Goal: Information Seeking & Learning: Find specific fact

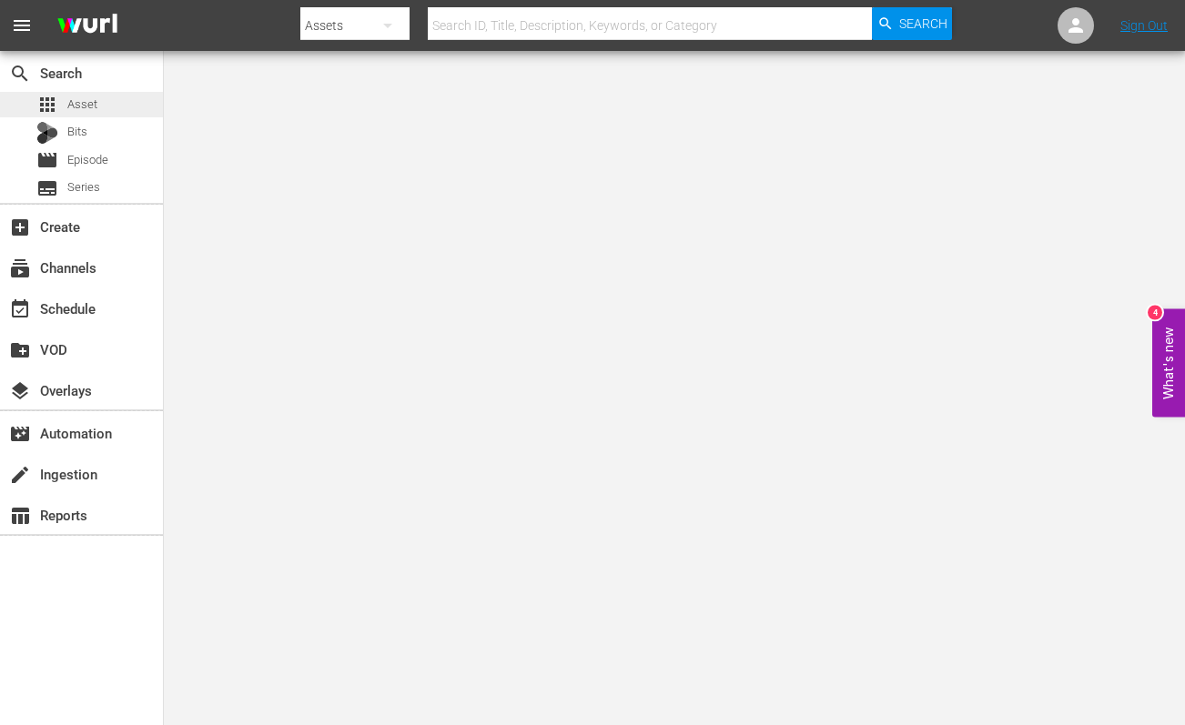
click at [78, 107] on span "Asset" at bounding box center [82, 105] width 30 height 18
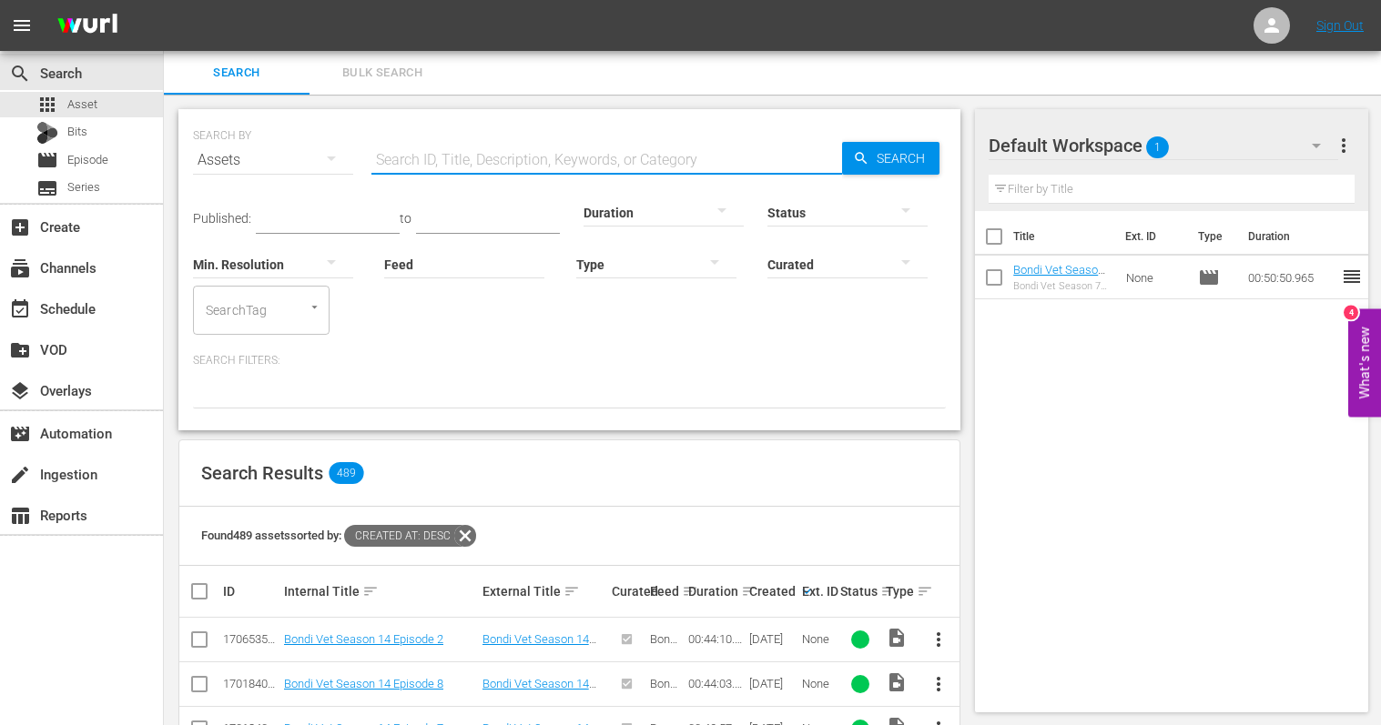
click at [443, 167] on input "text" at bounding box center [606, 160] width 471 height 44
type input "paramedics"
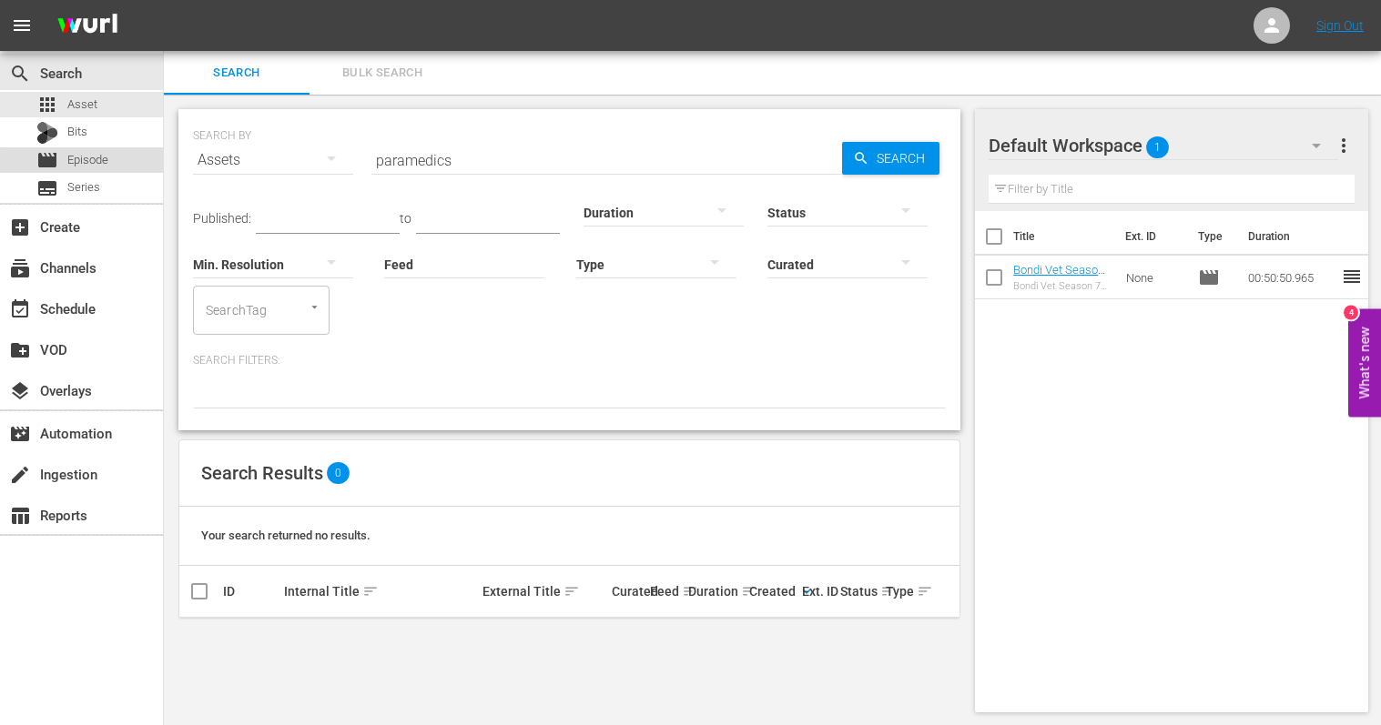
click at [94, 161] on span "Episode" at bounding box center [87, 160] width 41 height 18
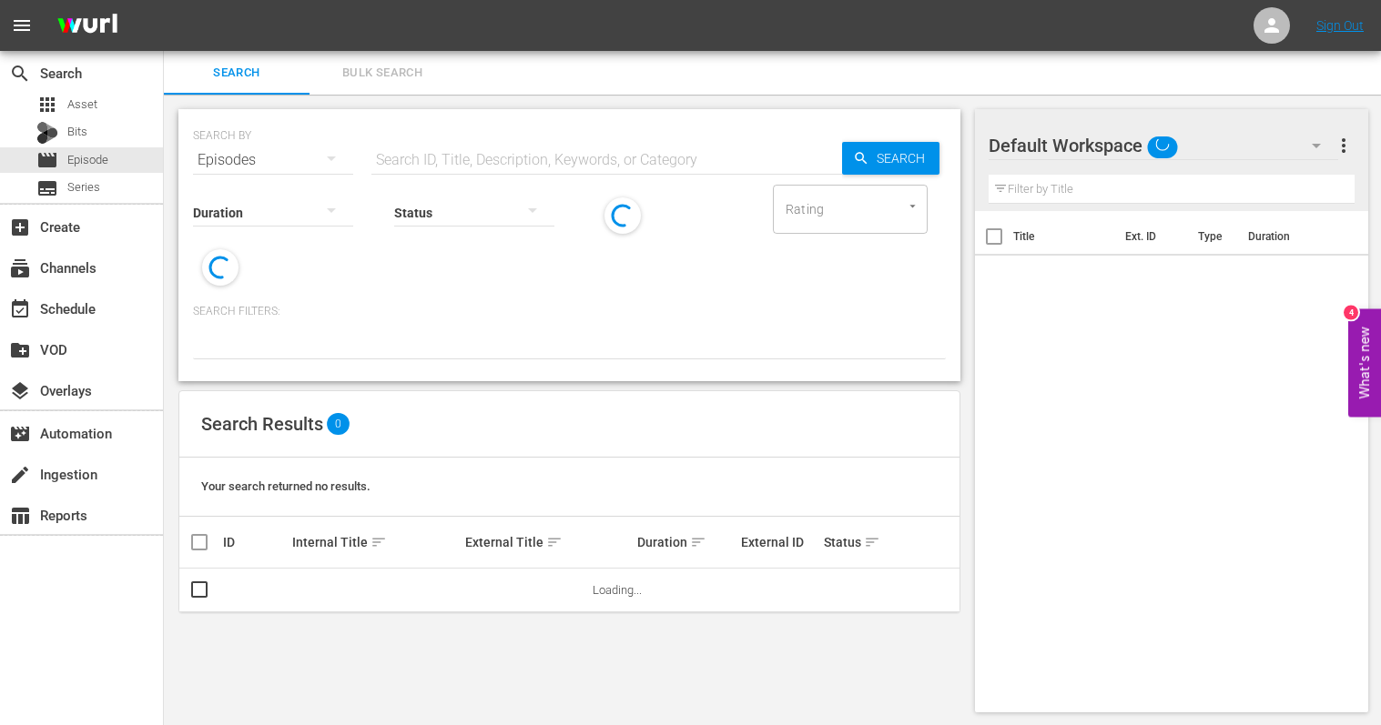
click at [389, 161] on input "text" at bounding box center [606, 160] width 471 height 44
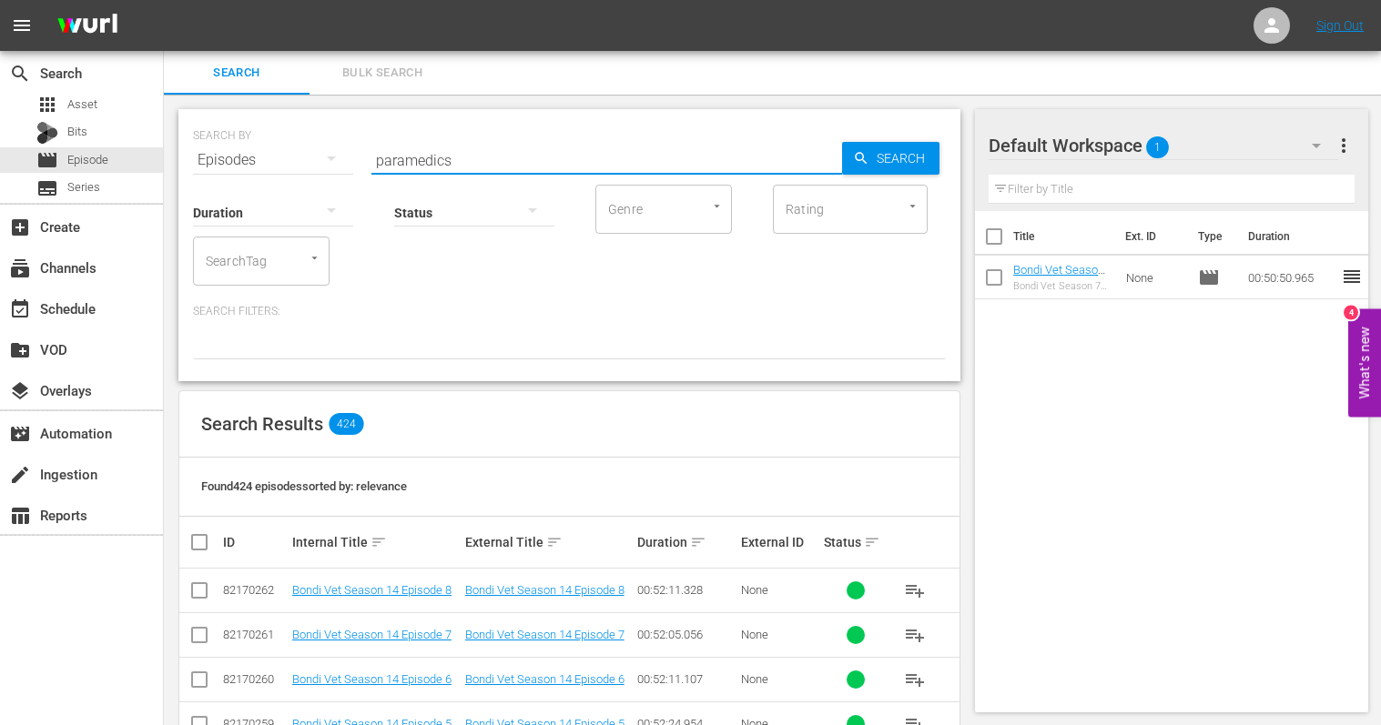
type input "paramedics"
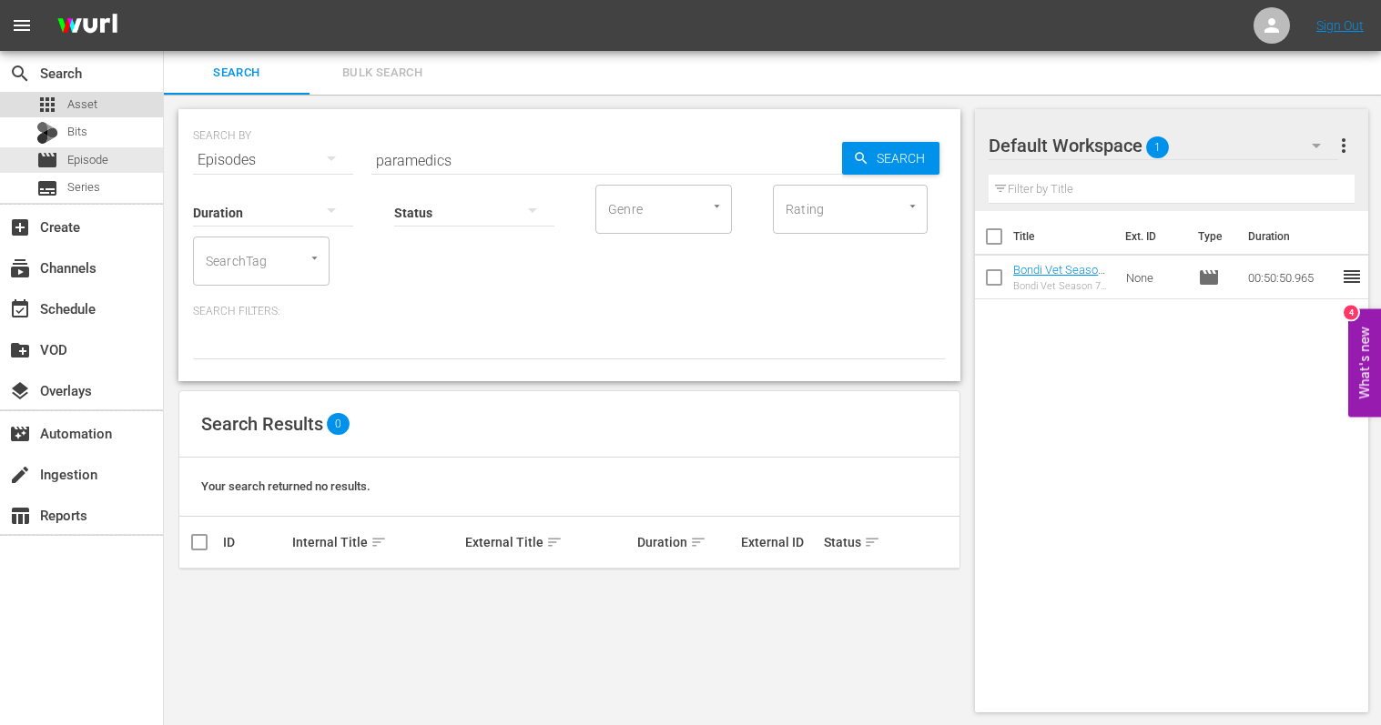
click at [98, 112] on div "apps Asset" at bounding box center [81, 104] width 163 height 25
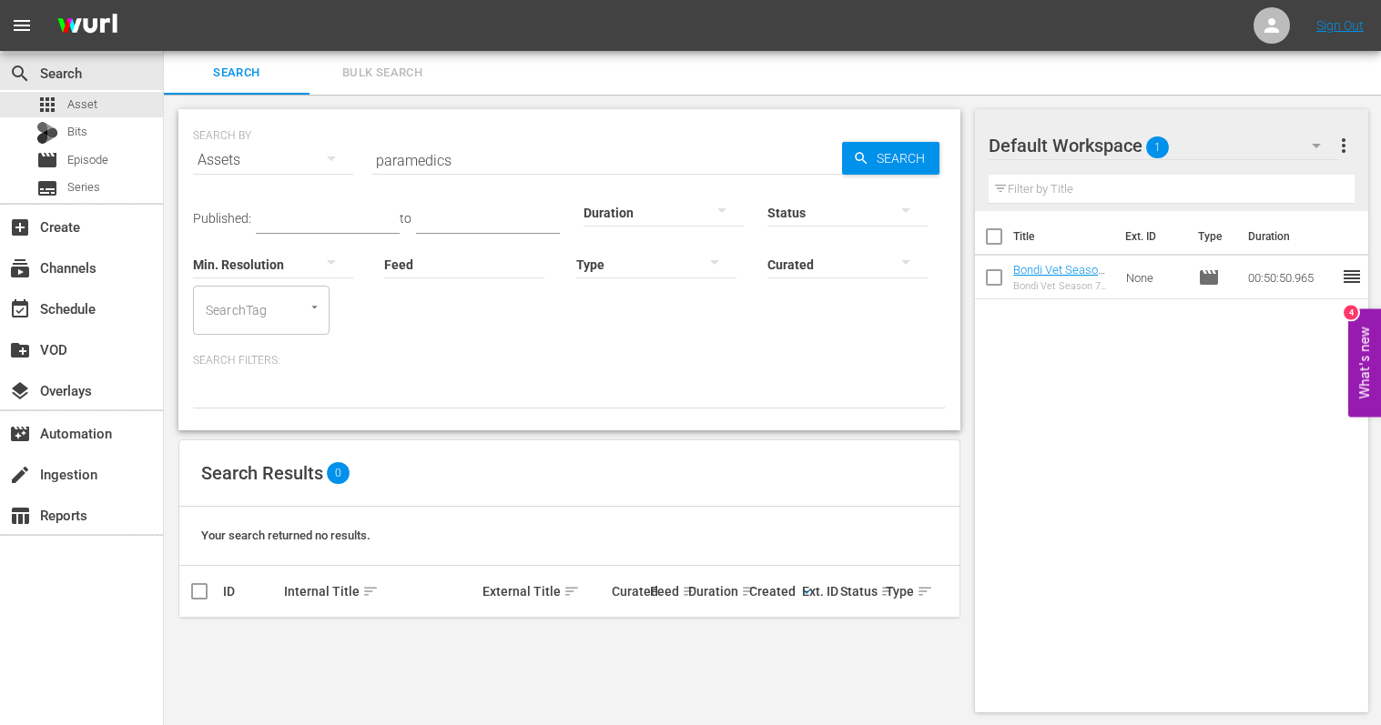
click at [448, 160] on input "paramedics" at bounding box center [606, 160] width 471 height 44
drag, startPoint x: 419, startPoint y: 160, endPoint x: 379, endPoint y: 157, distance: 40.1
click at [379, 157] on input "paramedics" at bounding box center [606, 160] width 471 height 44
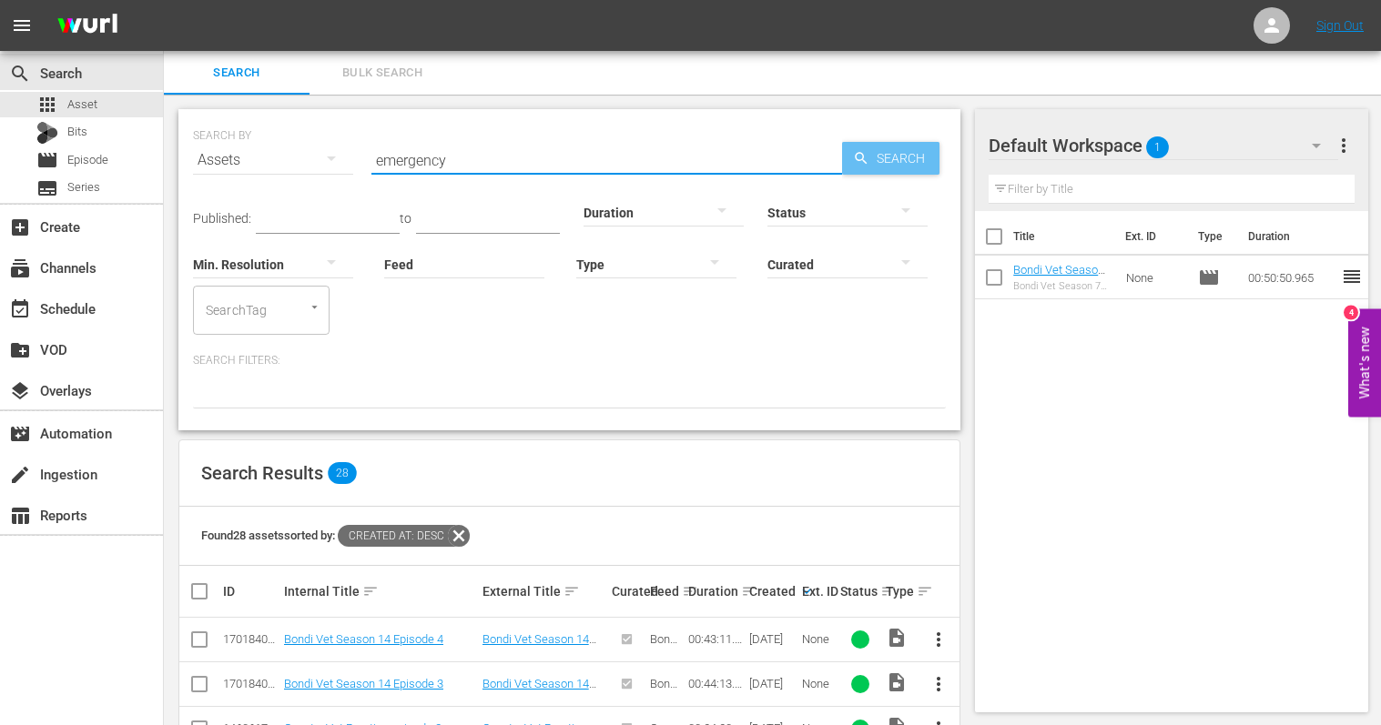
type input "emergency"
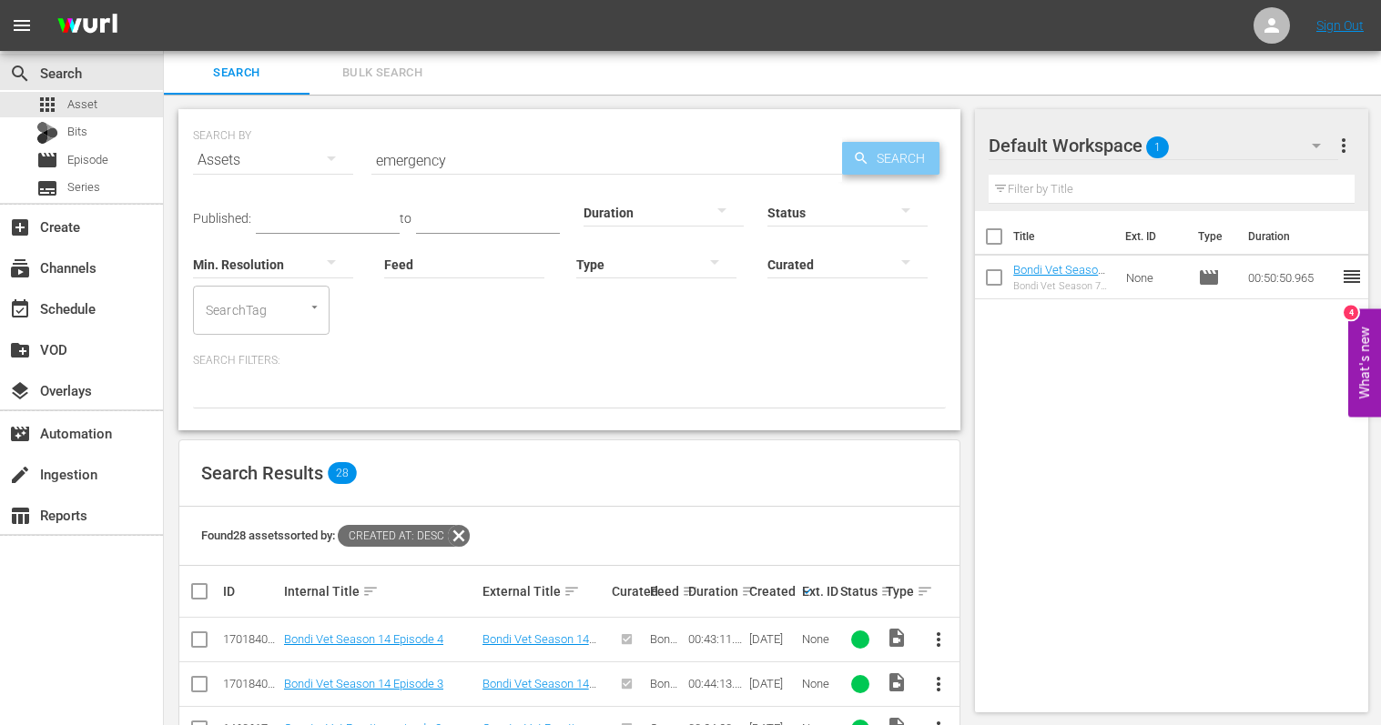
click at [867, 157] on icon "button" at bounding box center [861, 158] width 16 height 16
click at [72, 158] on span "Episode" at bounding box center [87, 160] width 41 height 18
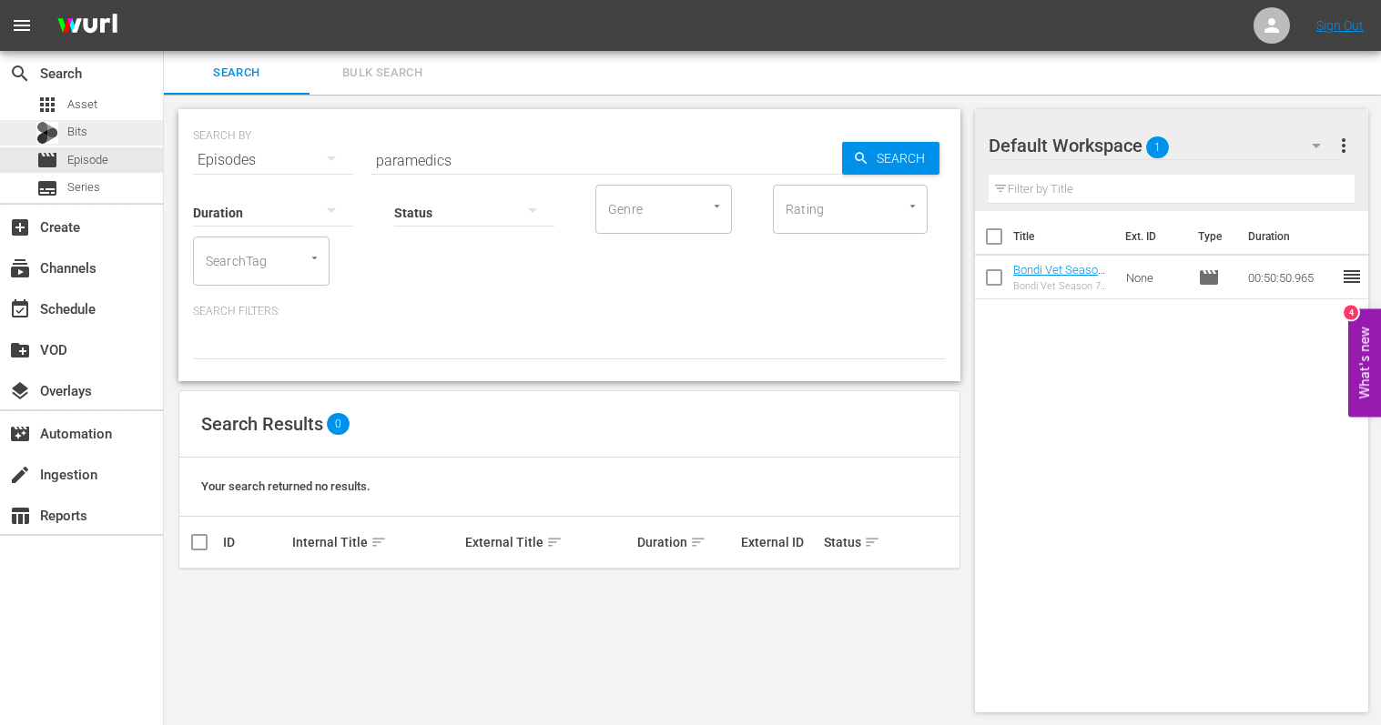
click at [68, 132] on span "Bits" at bounding box center [77, 132] width 20 height 18
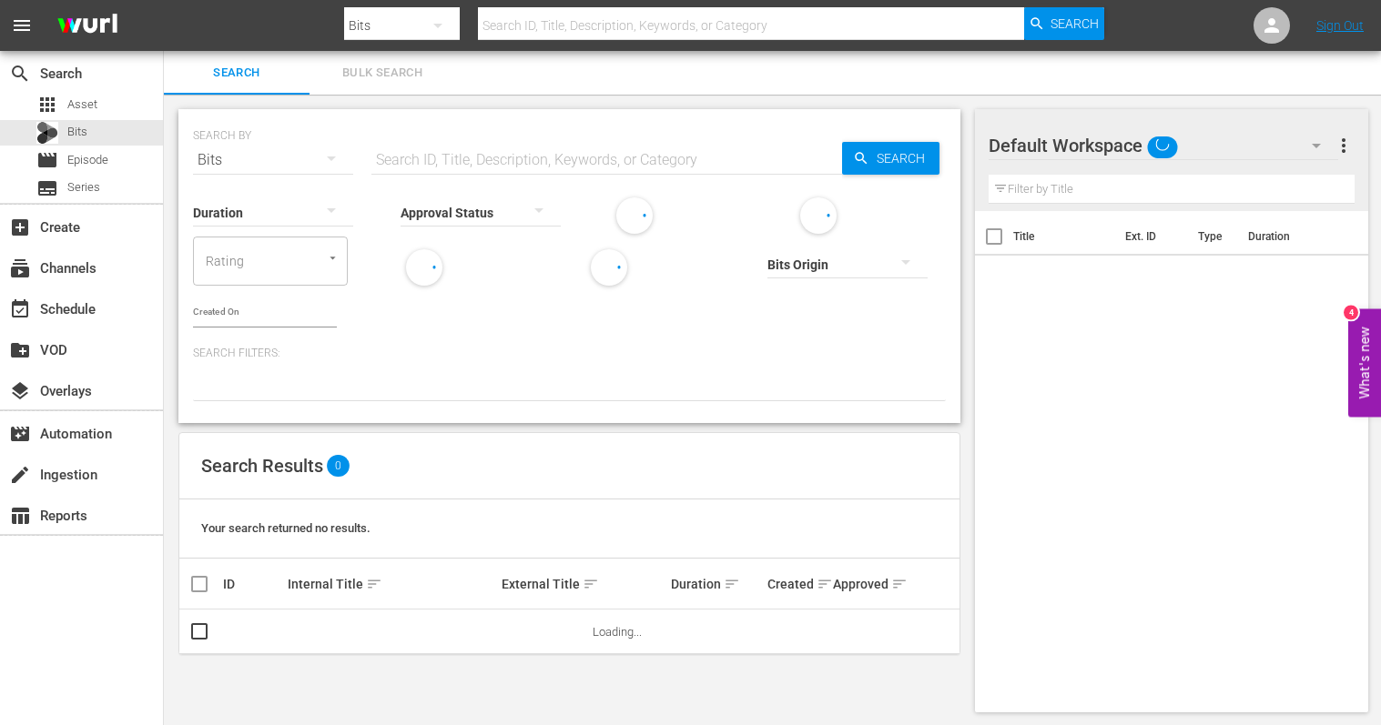
click at [420, 161] on input "text" at bounding box center [606, 160] width 471 height 44
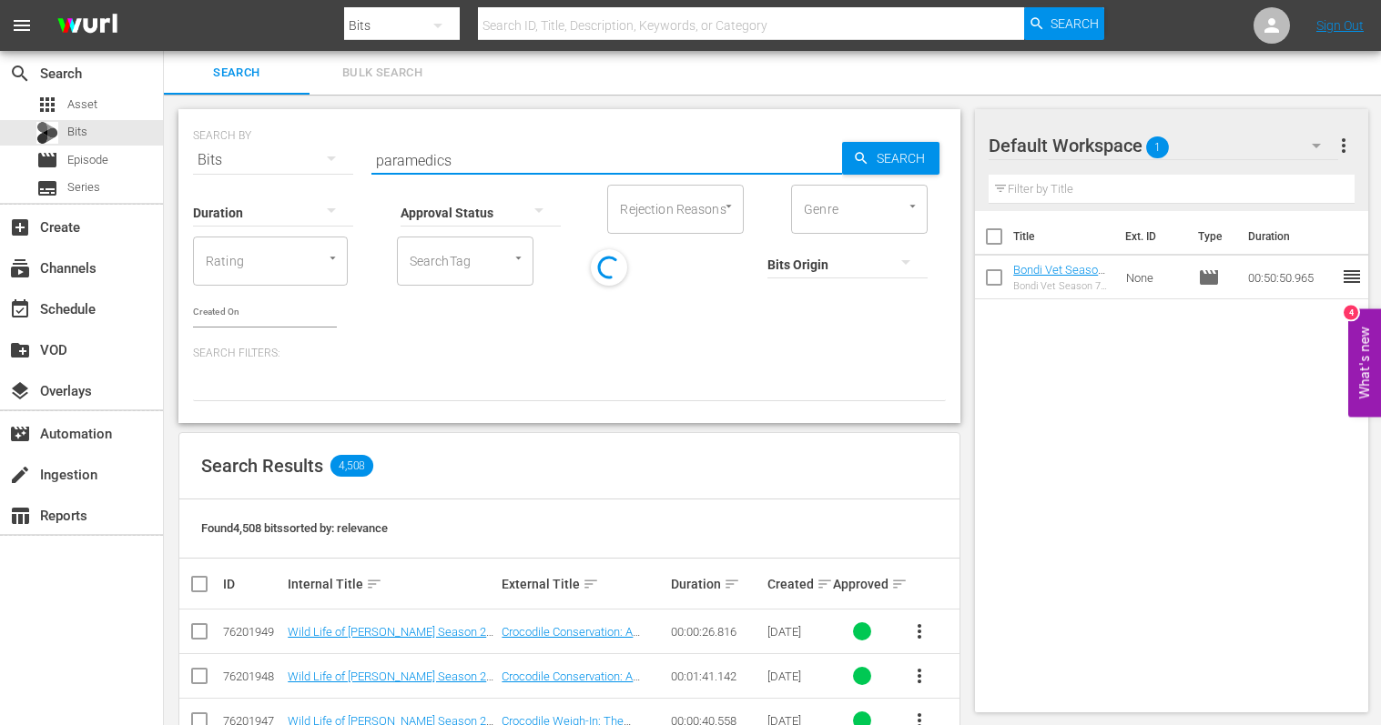
type input "paramedics"
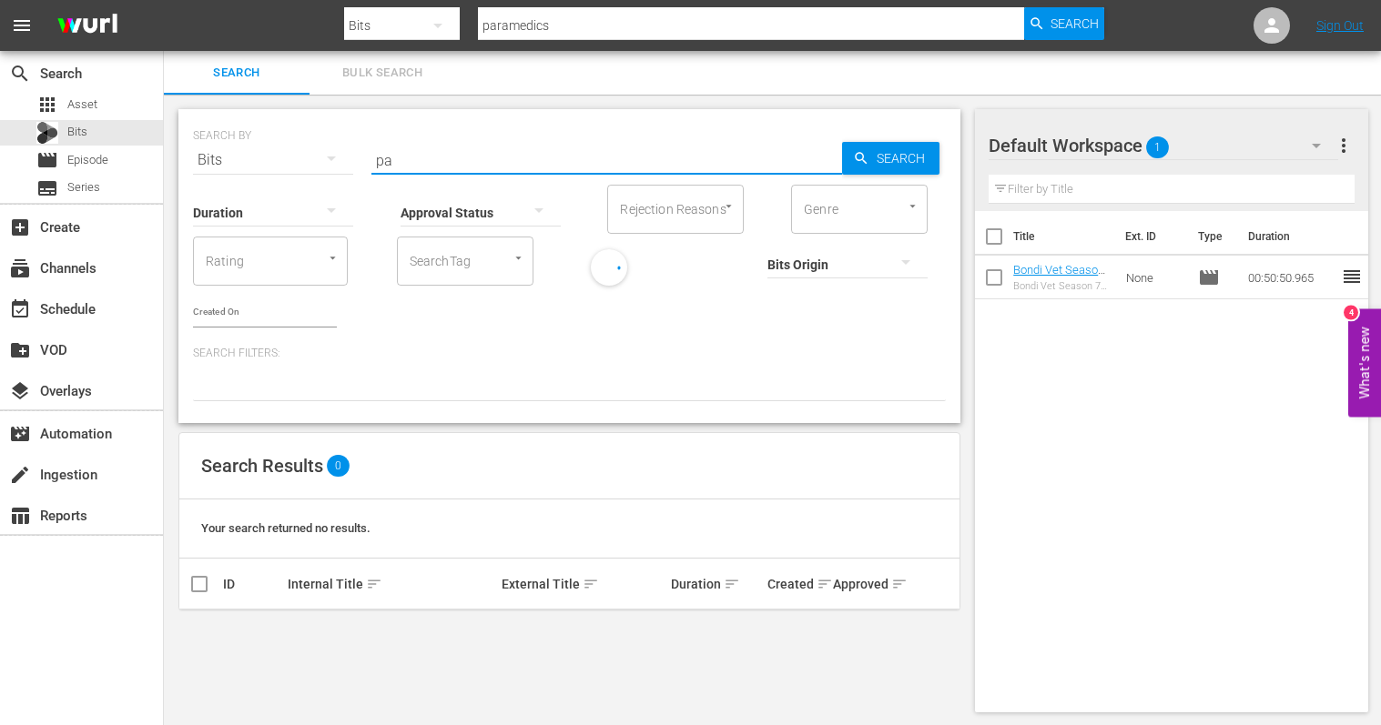
type input "p"
type input "emergency"
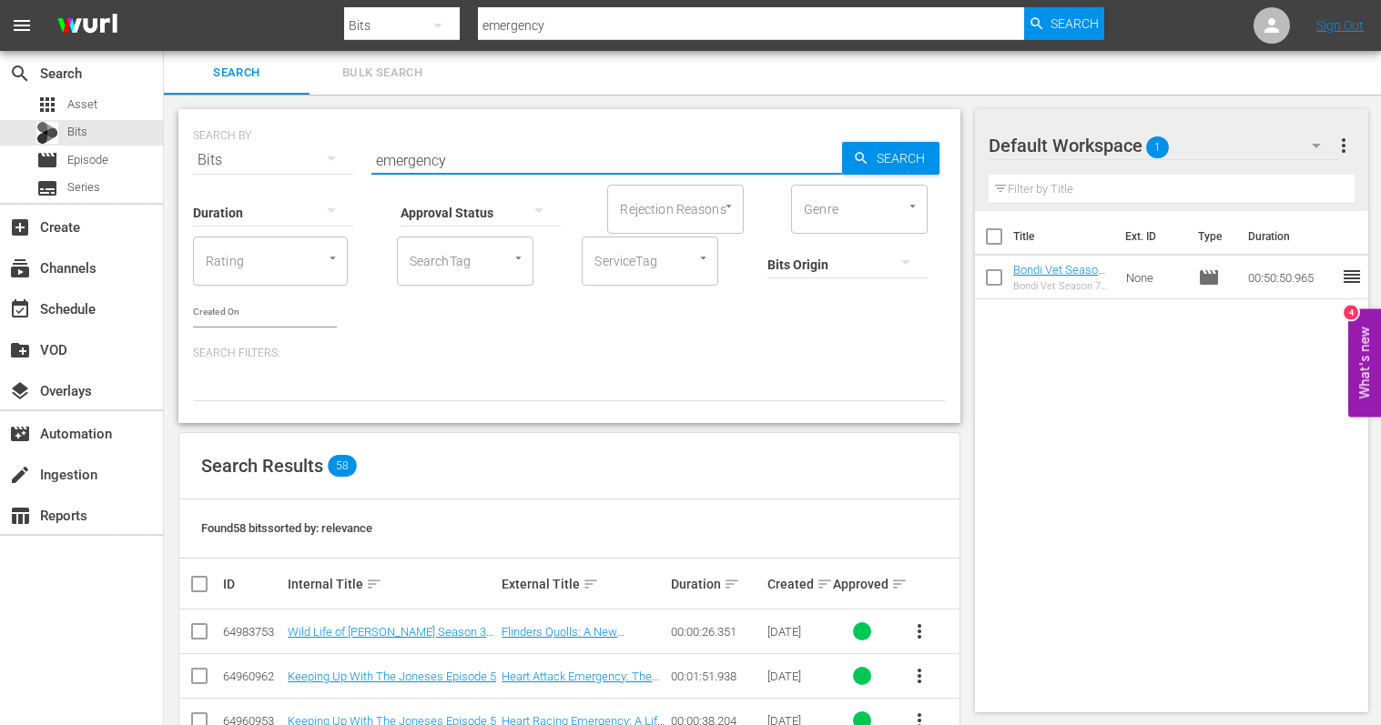
drag, startPoint x: 456, startPoint y: 159, endPoint x: 345, endPoint y: 158, distance: 111.0
click at [345, 158] on div "SEARCH BY Search By Bits Search ID, Title, Description, Keywords, or Category e…" at bounding box center [569, 149] width 753 height 66
type input "paramedics"
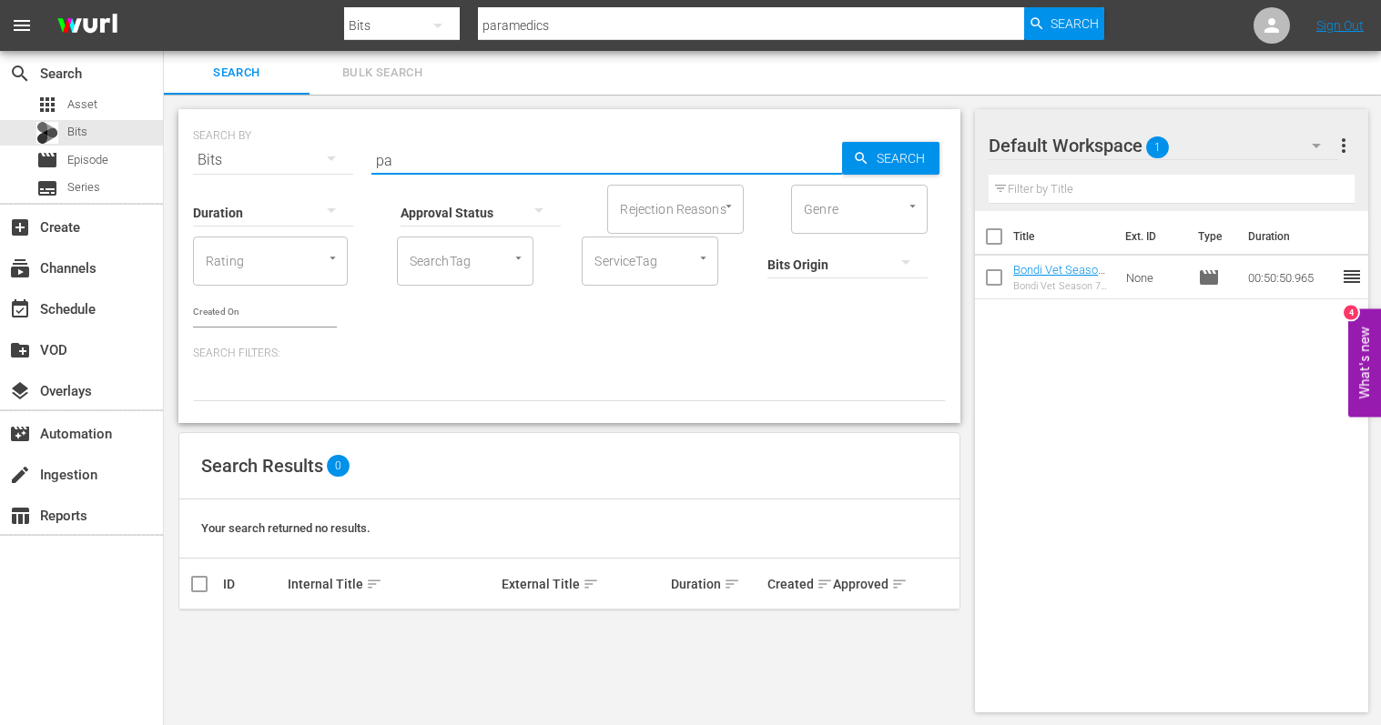
type input "p"
type input "bondi"
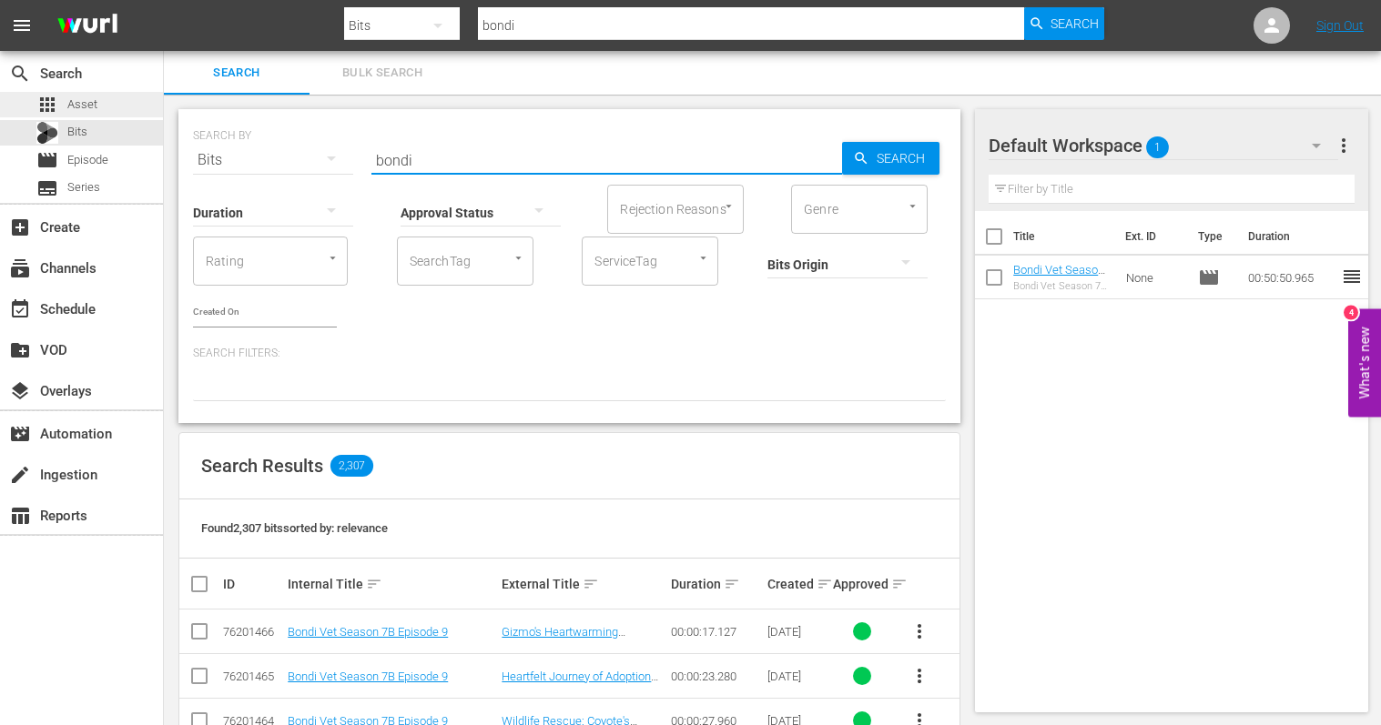
click at [85, 106] on span "Asset" at bounding box center [82, 105] width 30 height 18
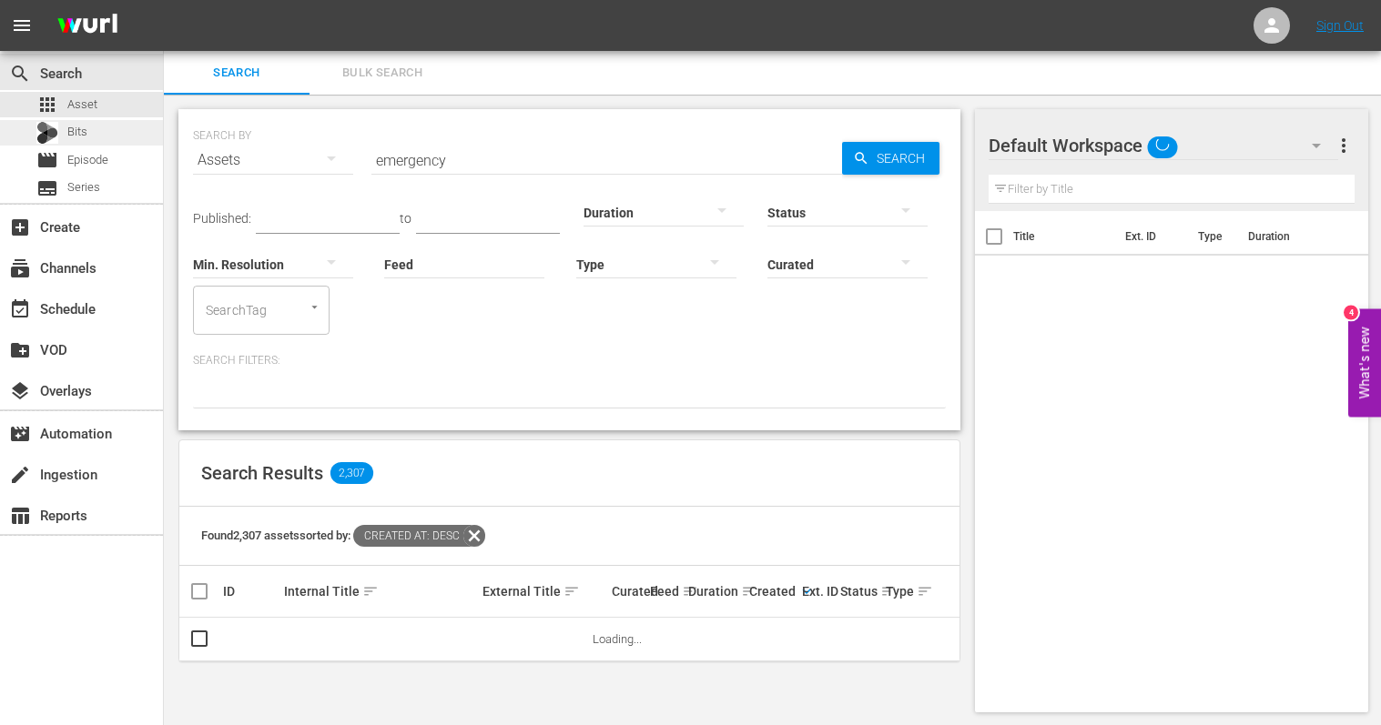
click at [78, 133] on span "Bits" at bounding box center [77, 132] width 20 height 18
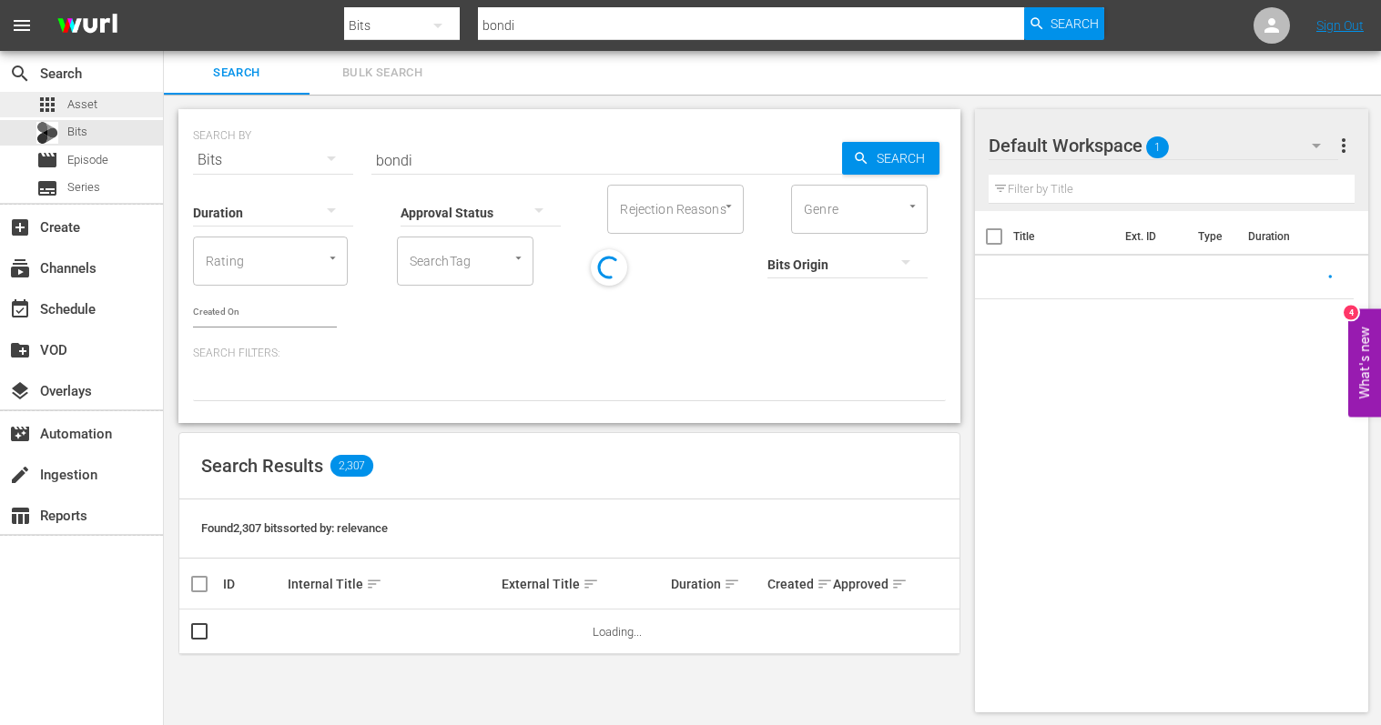
click at [77, 107] on span "Asset" at bounding box center [82, 105] width 30 height 18
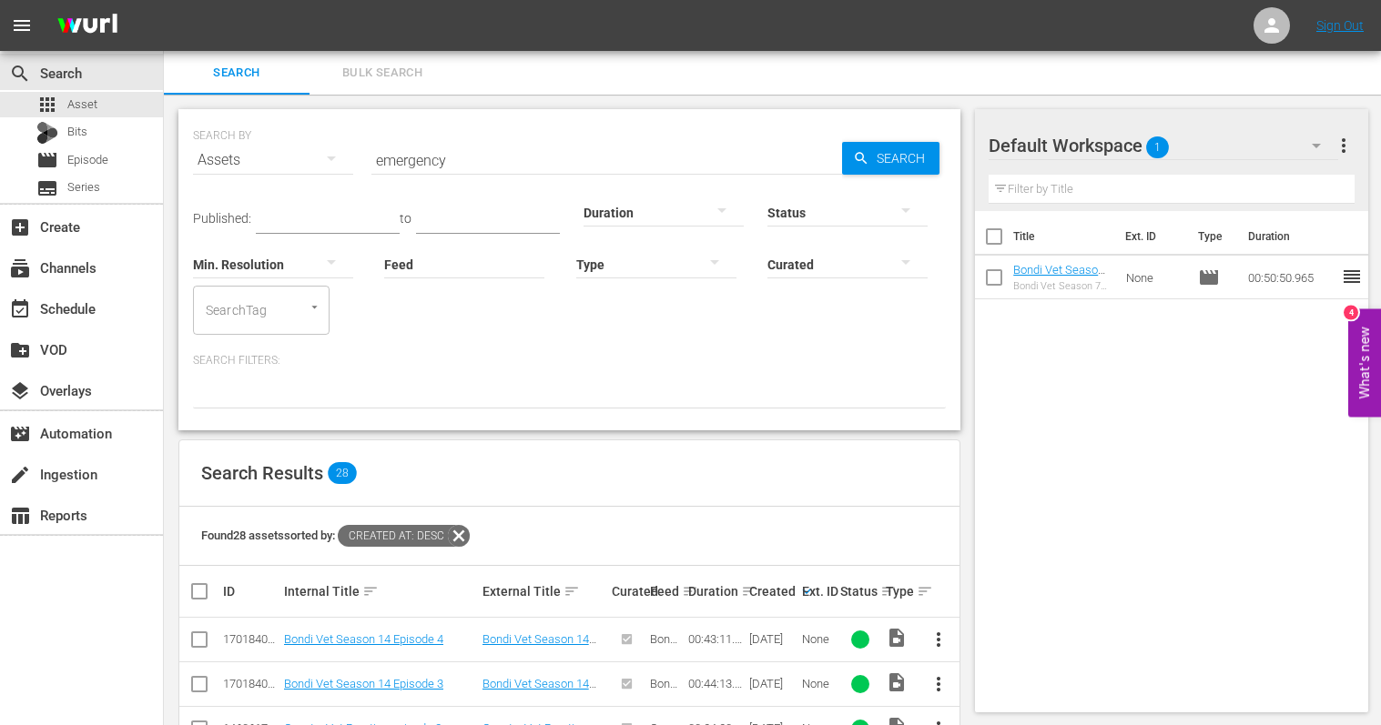
click at [464, 533] on icon at bounding box center [459, 536] width 22 height 22
drag, startPoint x: 461, startPoint y: 164, endPoint x: 366, endPoint y: 159, distance: 95.7
click at [367, 159] on div "SEARCH BY Search By Assets Search ID, Title, Description, Keywords, or Category…" at bounding box center [569, 149] width 753 height 66
type input "paramedics"
